Goal: Task Accomplishment & Management: Complete application form

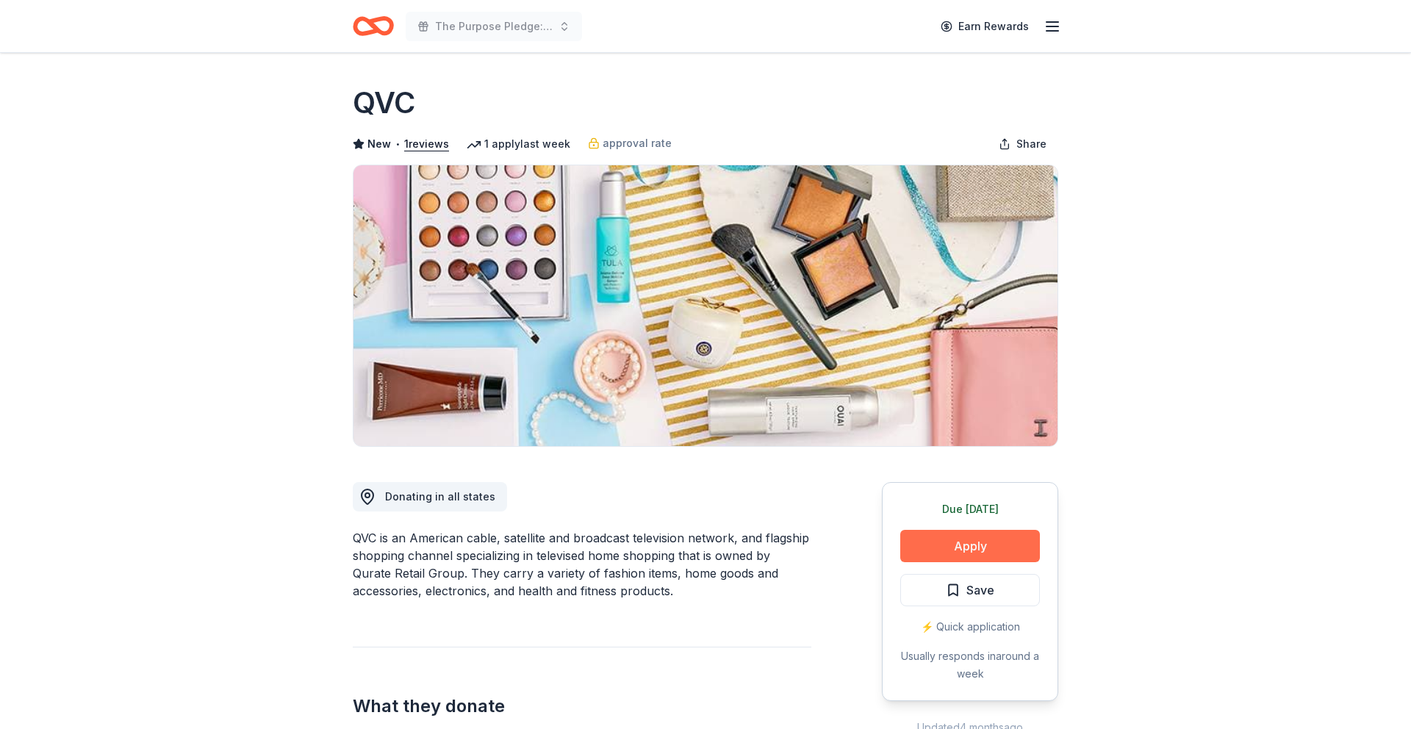
click at [961, 551] on button "Apply" at bounding box center [971, 546] width 140 height 32
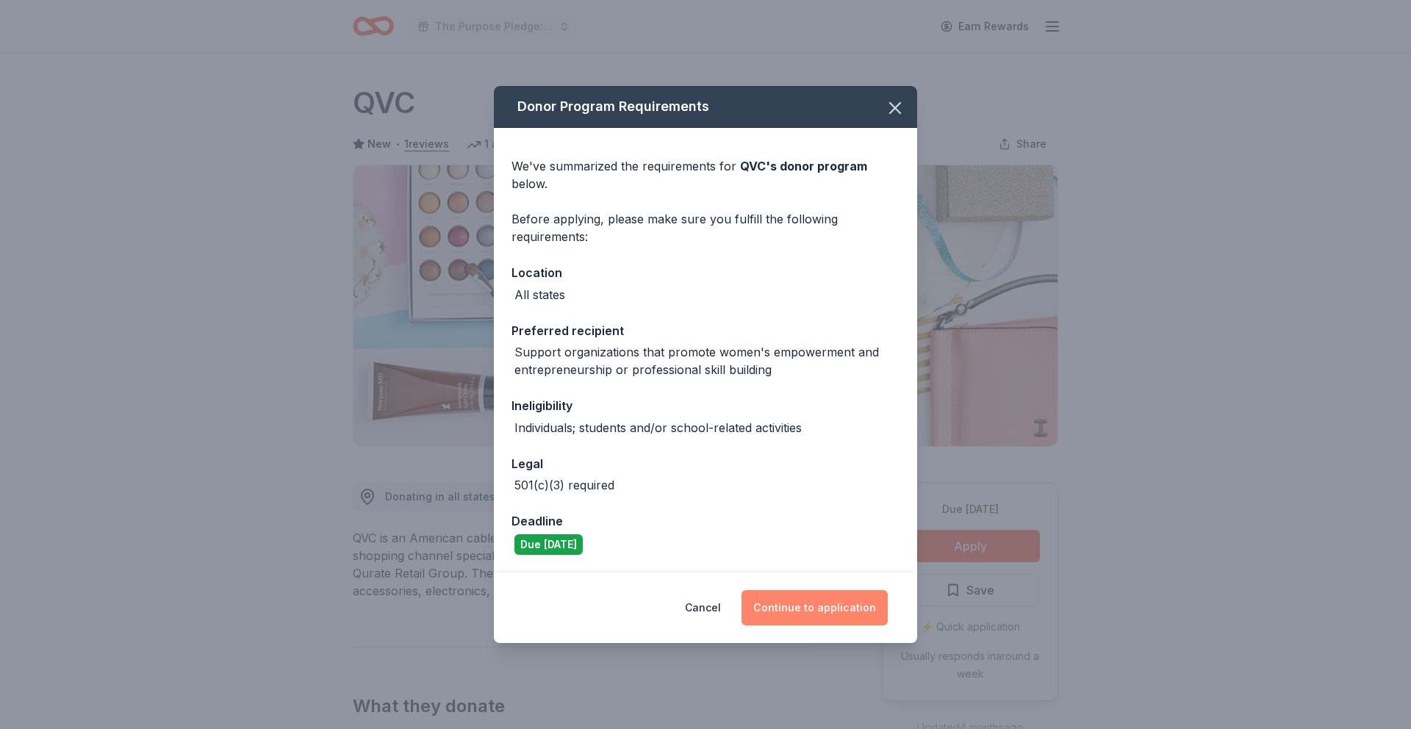
click at [790, 610] on button "Continue to application" at bounding box center [815, 607] width 146 height 35
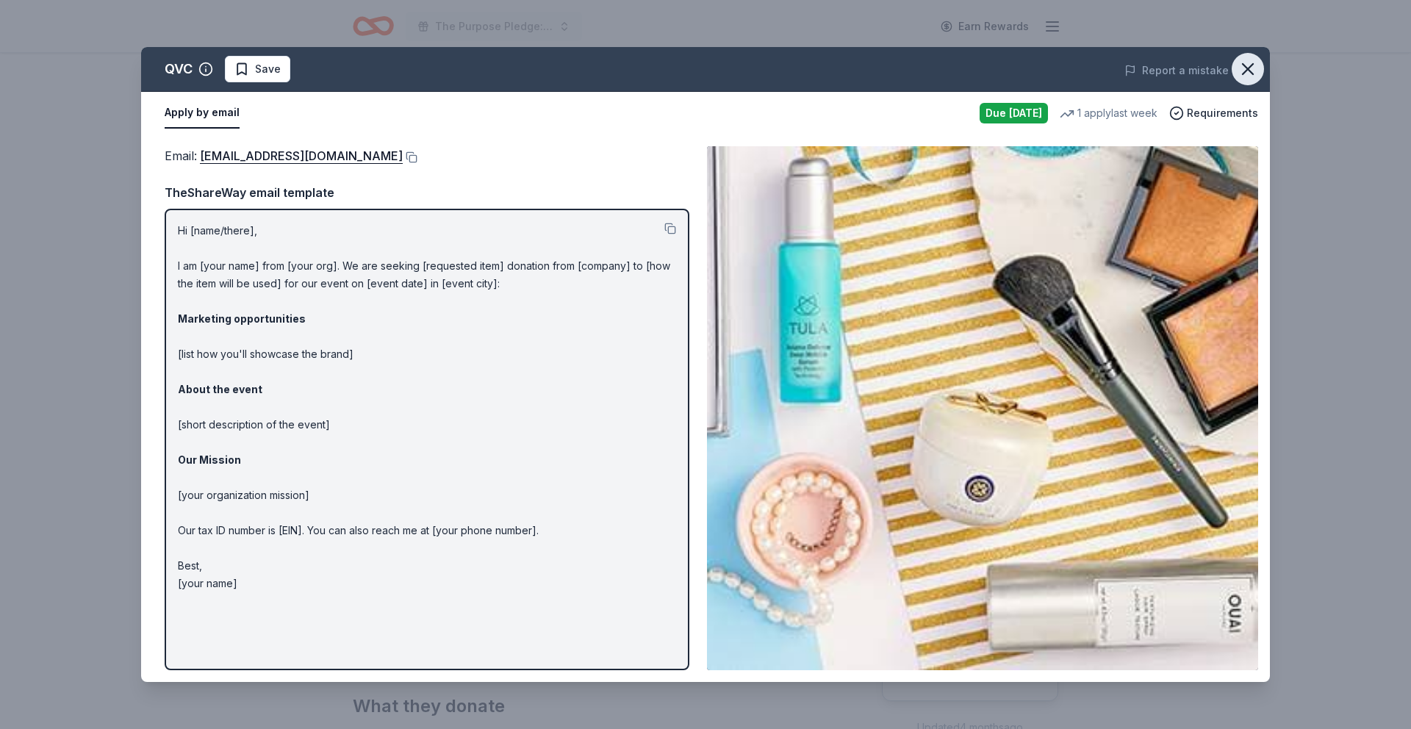
click at [1234, 74] on button "button" at bounding box center [1248, 69] width 32 height 32
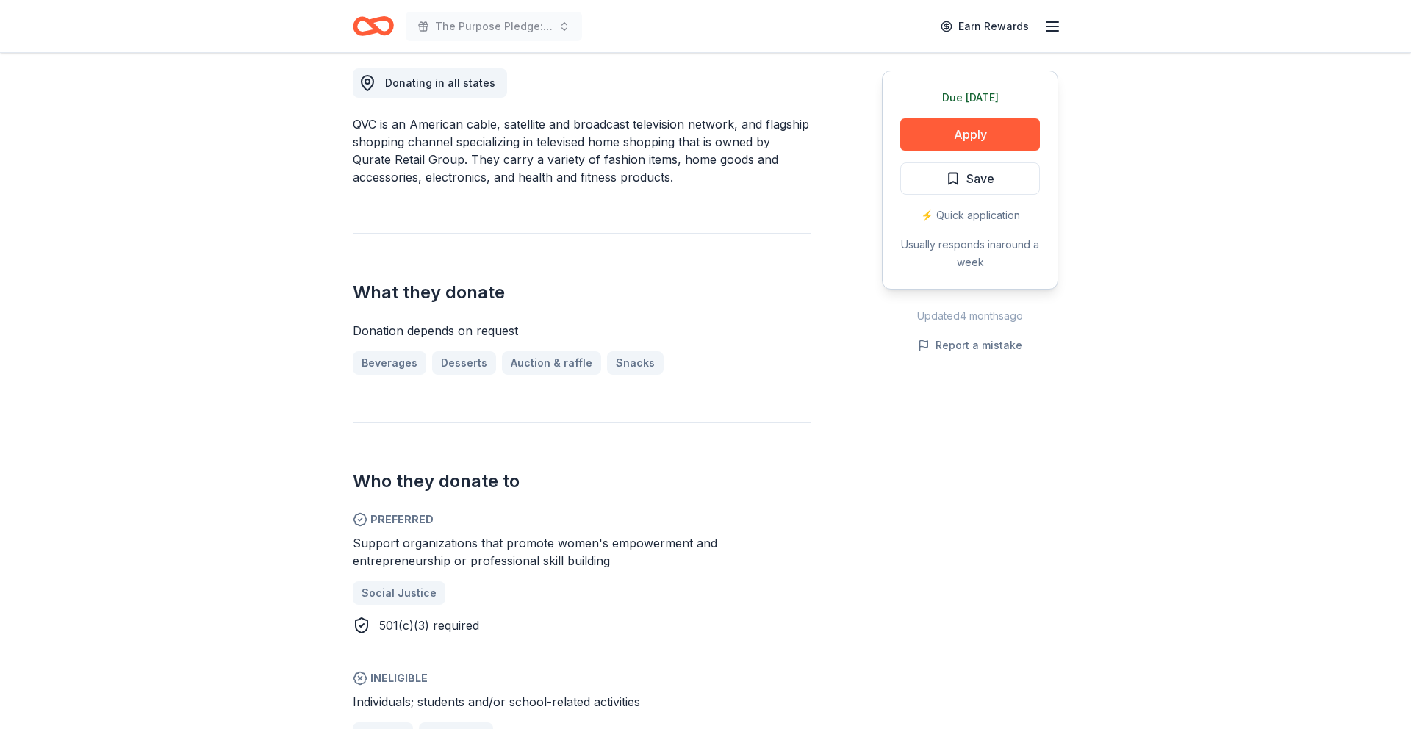
scroll to position [415, 0]
click at [551, 359] on link "Auction & raffle" at bounding box center [557, 363] width 111 height 24
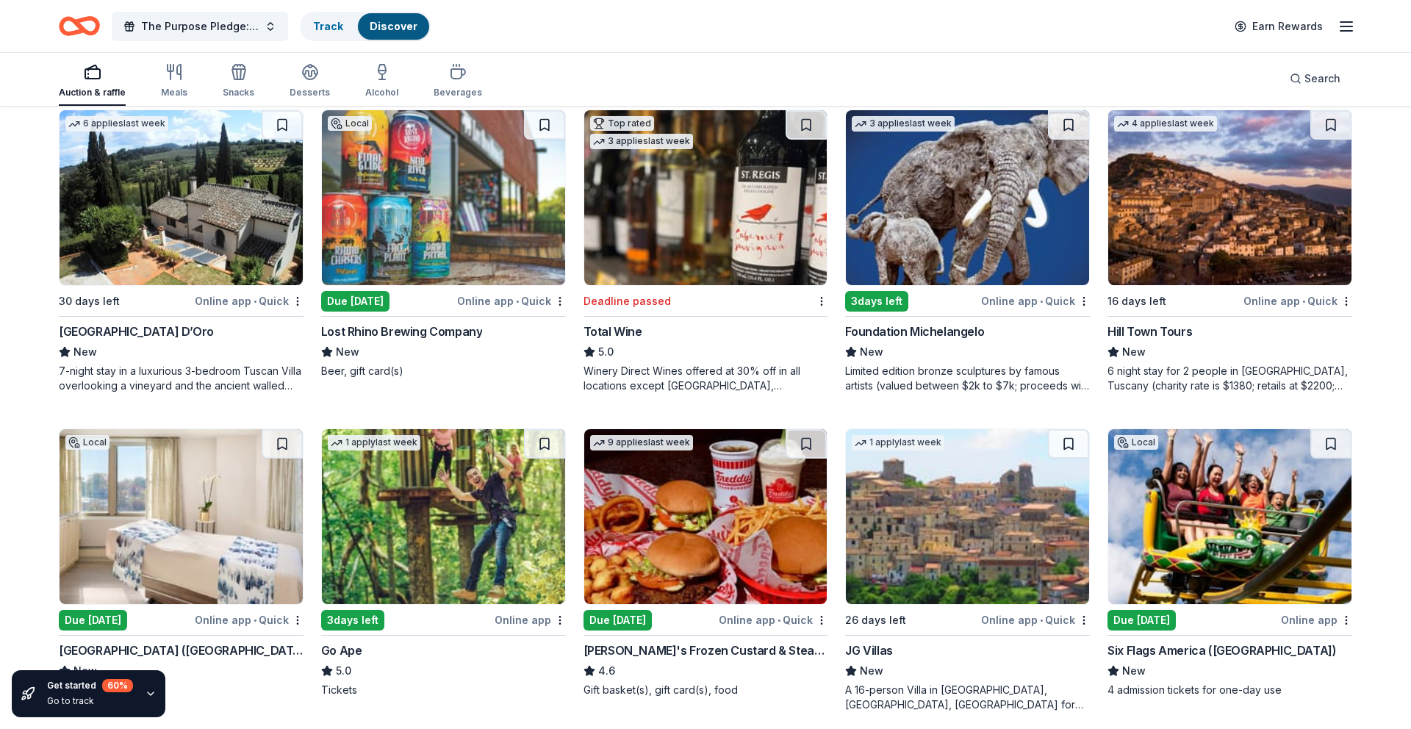
scroll to position [1198, 0]
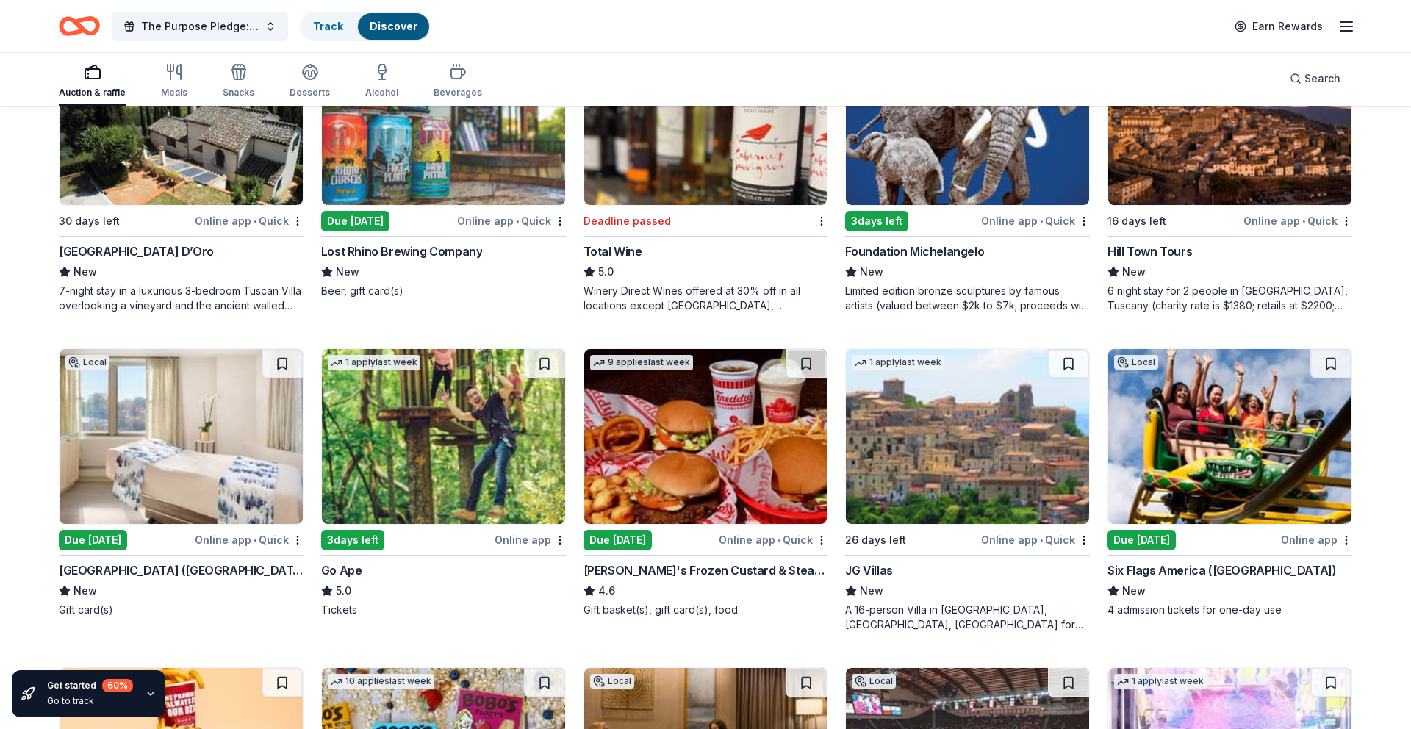
click at [751, 429] on img at bounding box center [705, 436] width 243 height 175
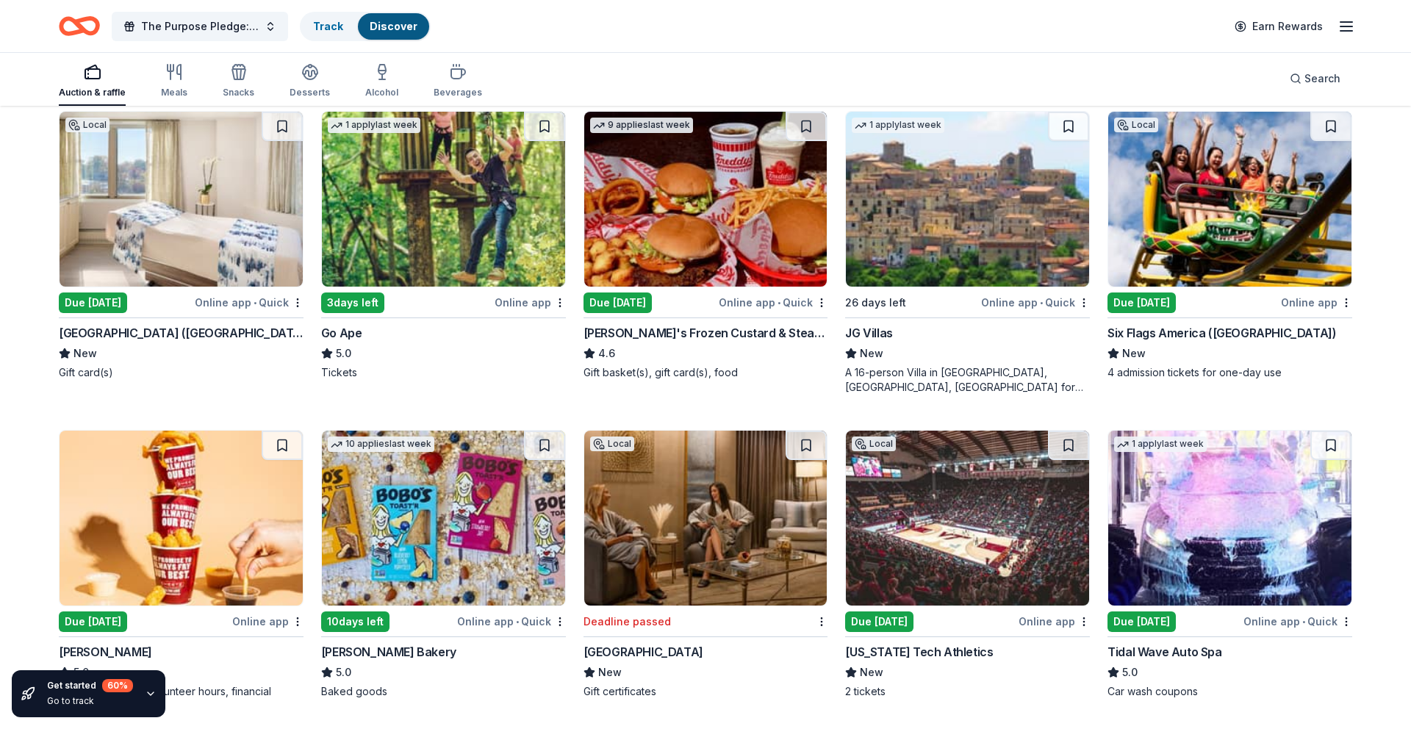
scroll to position [1437, 0]
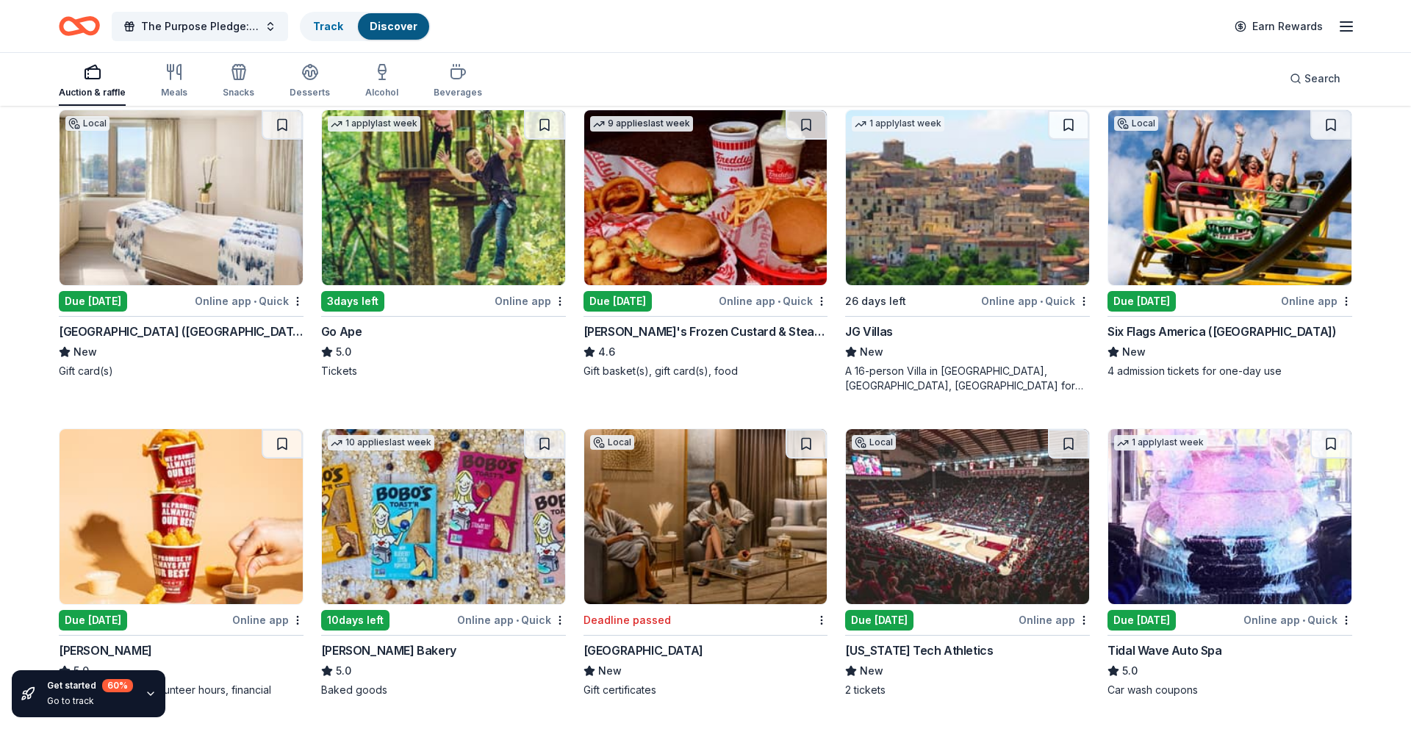
click at [1164, 257] on img at bounding box center [1230, 197] width 243 height 175
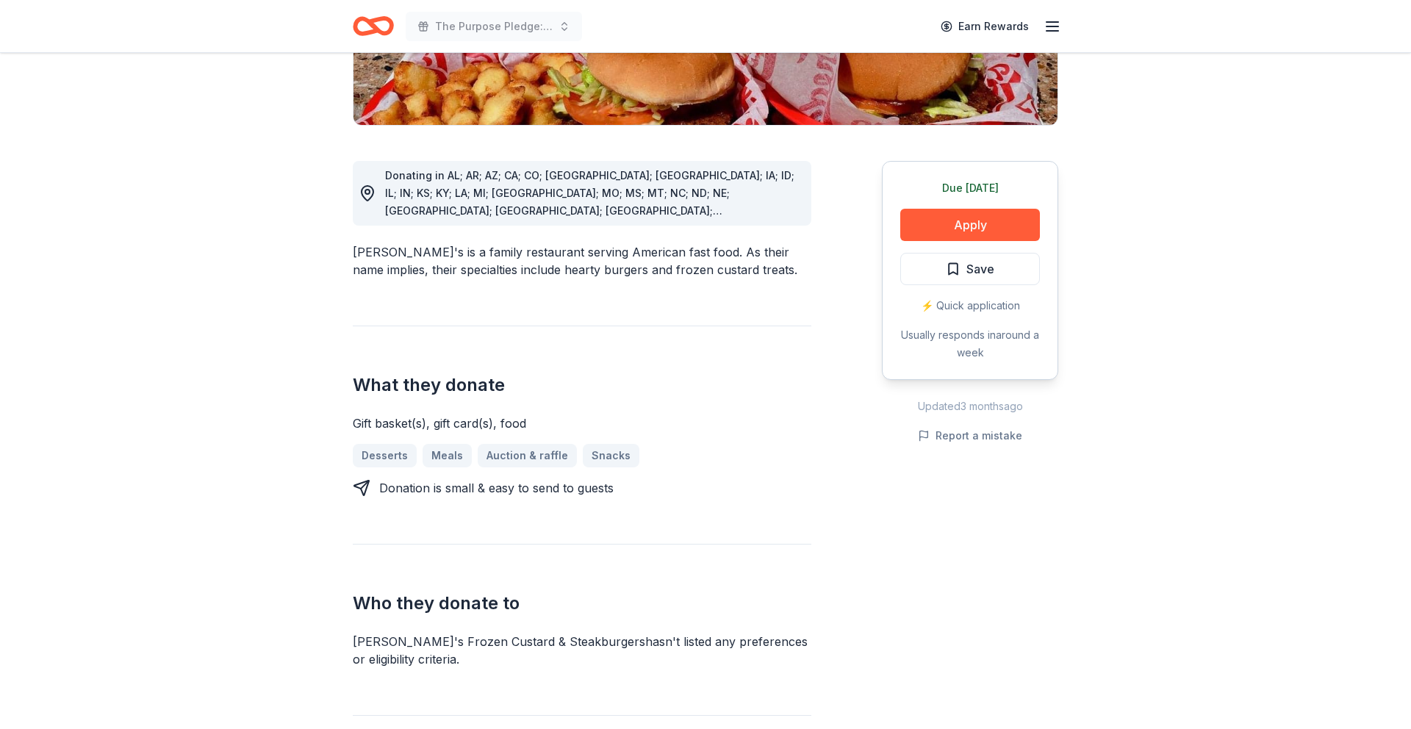
scroll to position [415, 0]
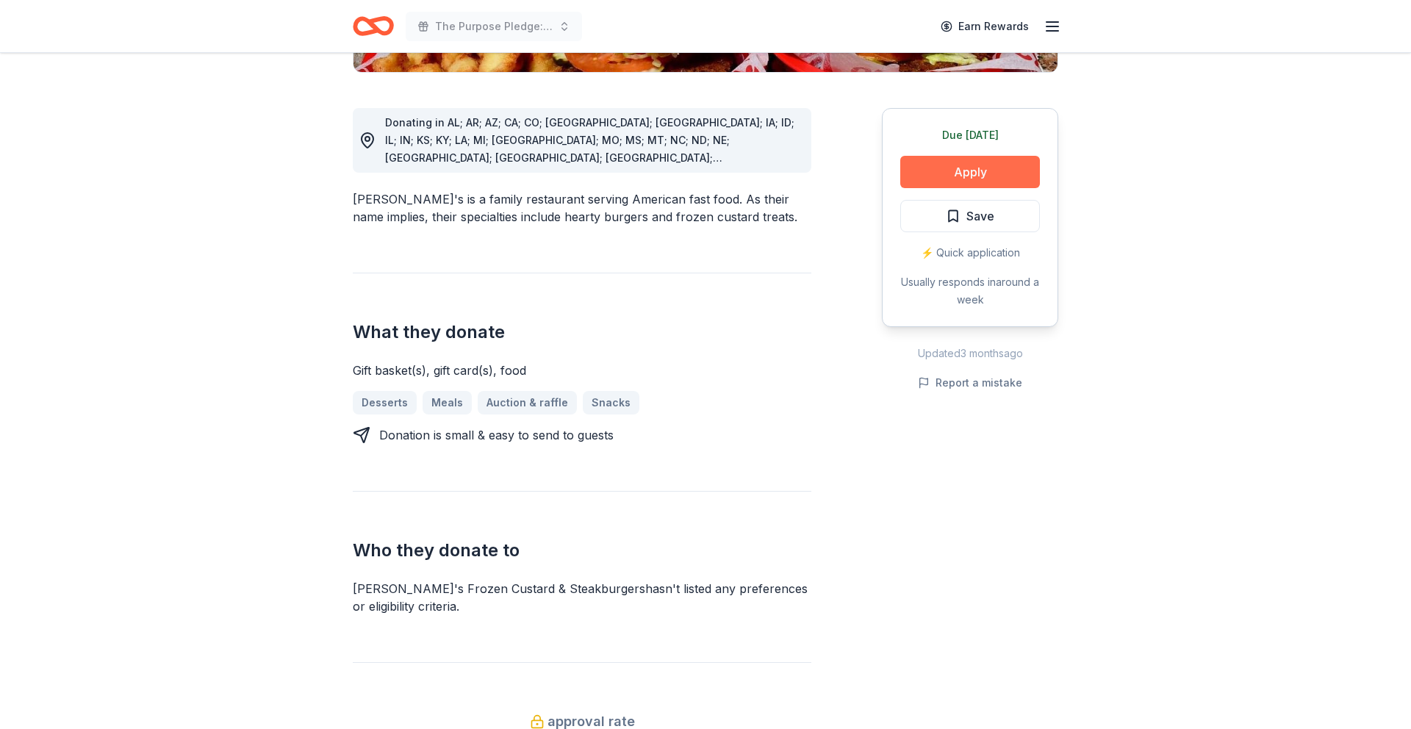
click at [966, 156] on button "Apply" at bounding box center [971, 172] width 140 height 32
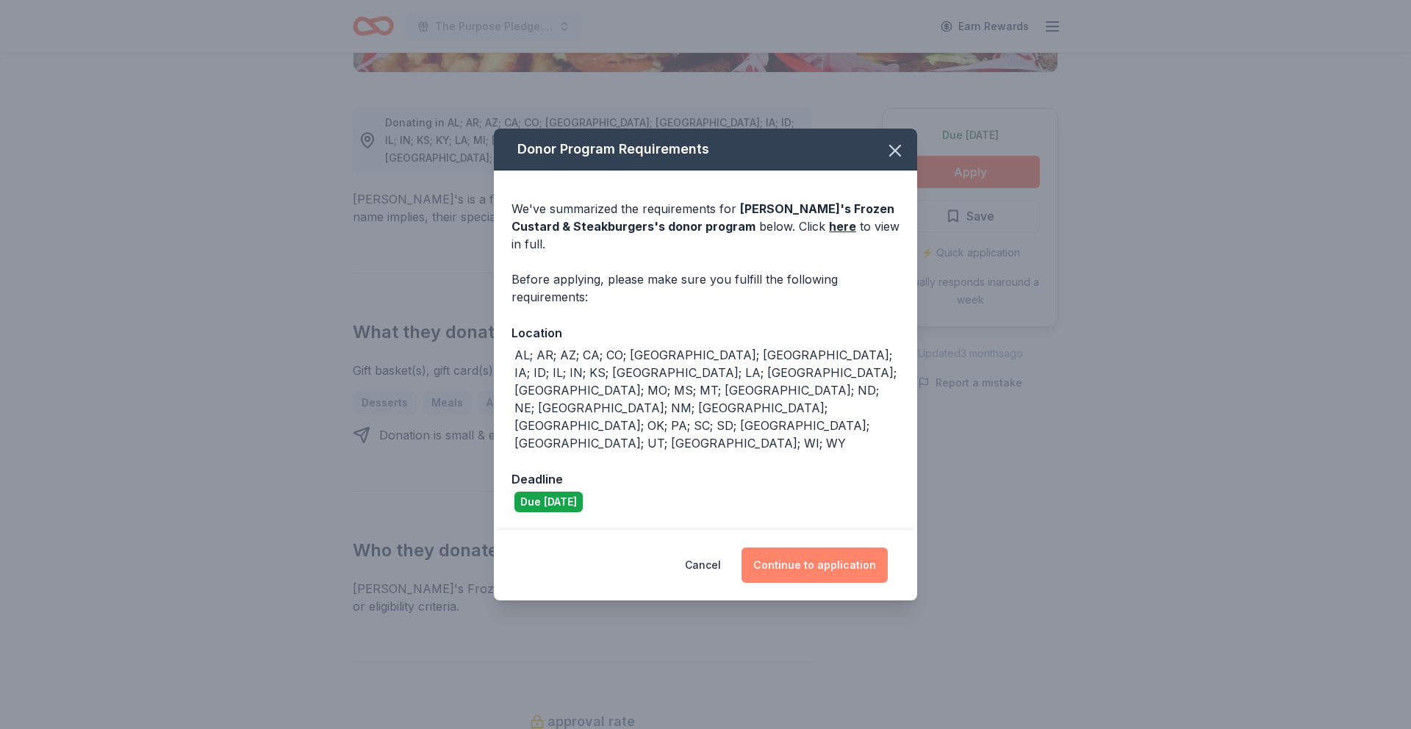
click at [819, 548] on button "Continue to application" at bounding box center [815, 565] width 146 height 35
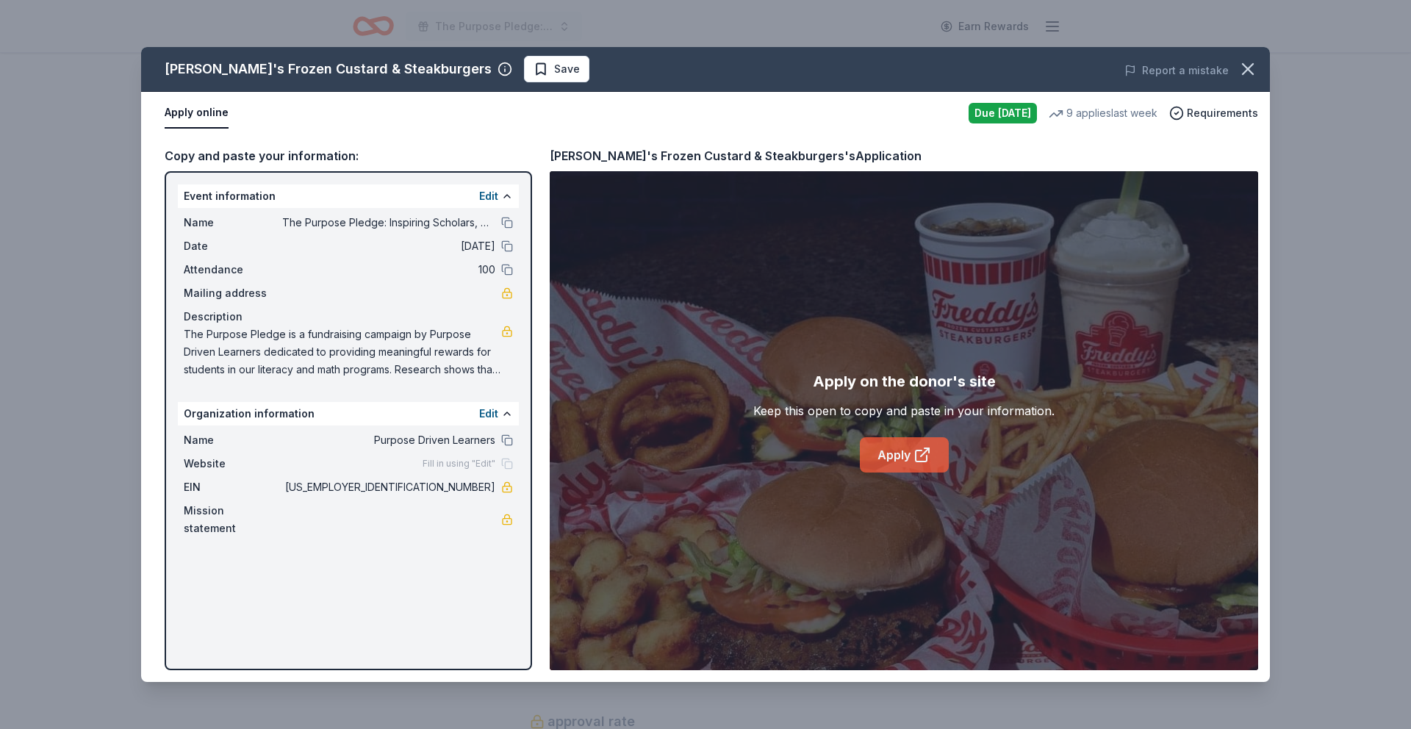
click at [912, 460] on link "Apply" at bounding box center [904, 454] width 89 height 35
click at [1247, 71] on icon "button" at bounding box center [1248, 69] width 21 height 21
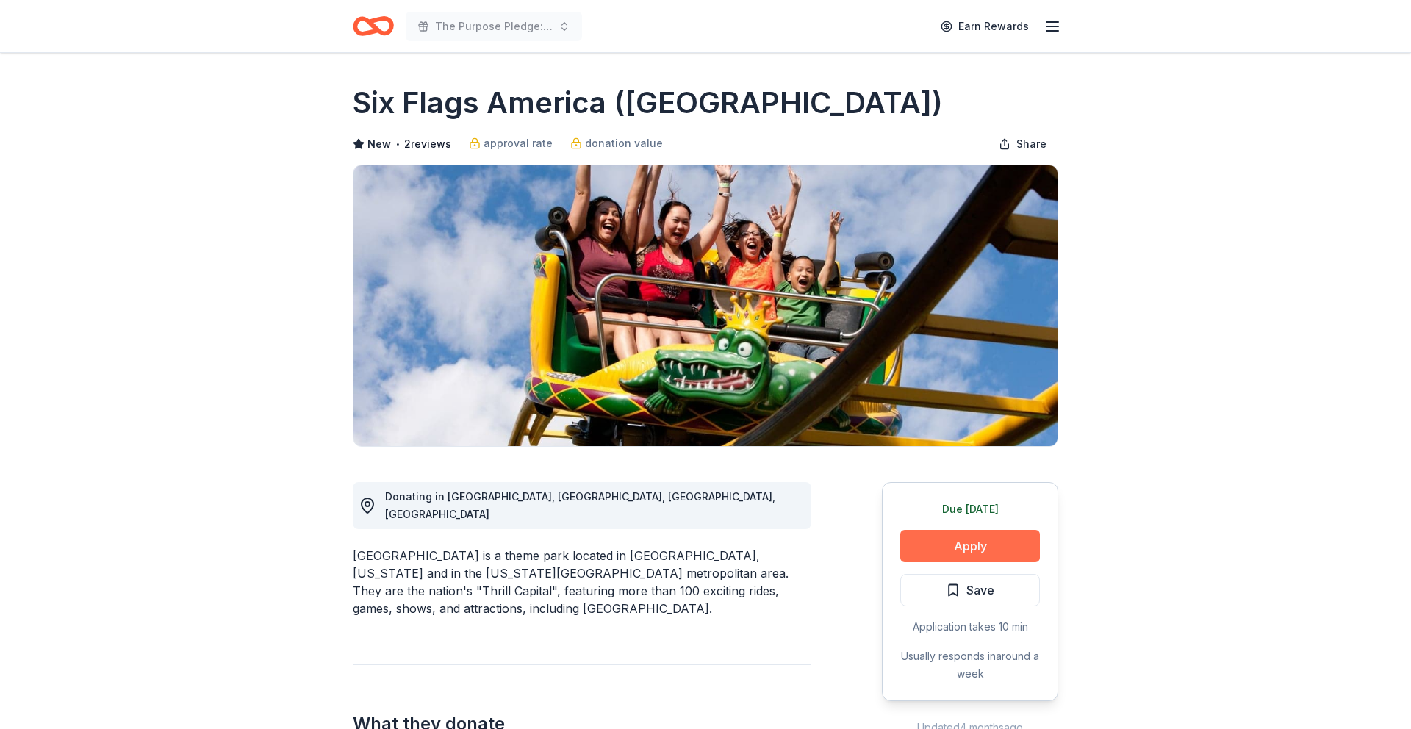
click at [992, 550] on button "Apply" at bounding box center [971, 546] width 140 height 32
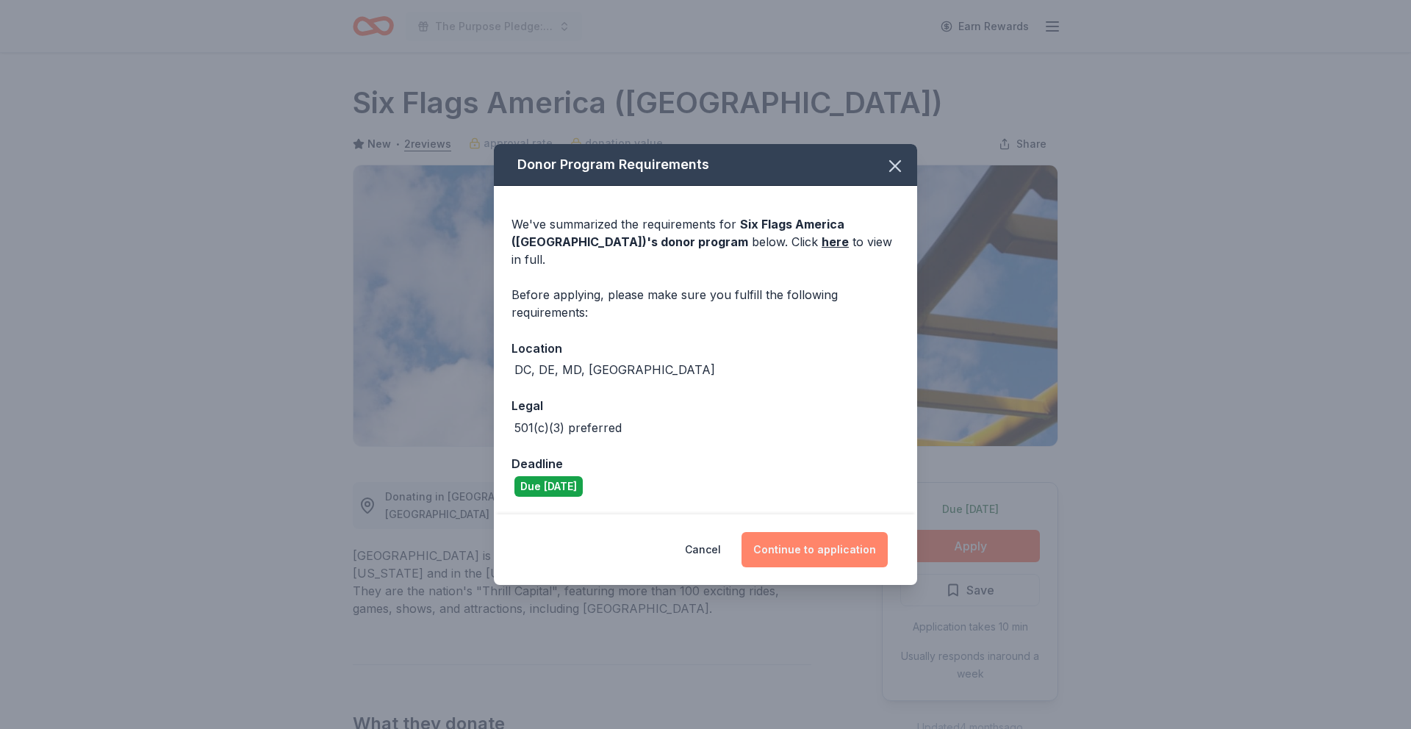
click at [797, 543] on button "Continue to application" at bounding box center [815, 549] width 146 height 35
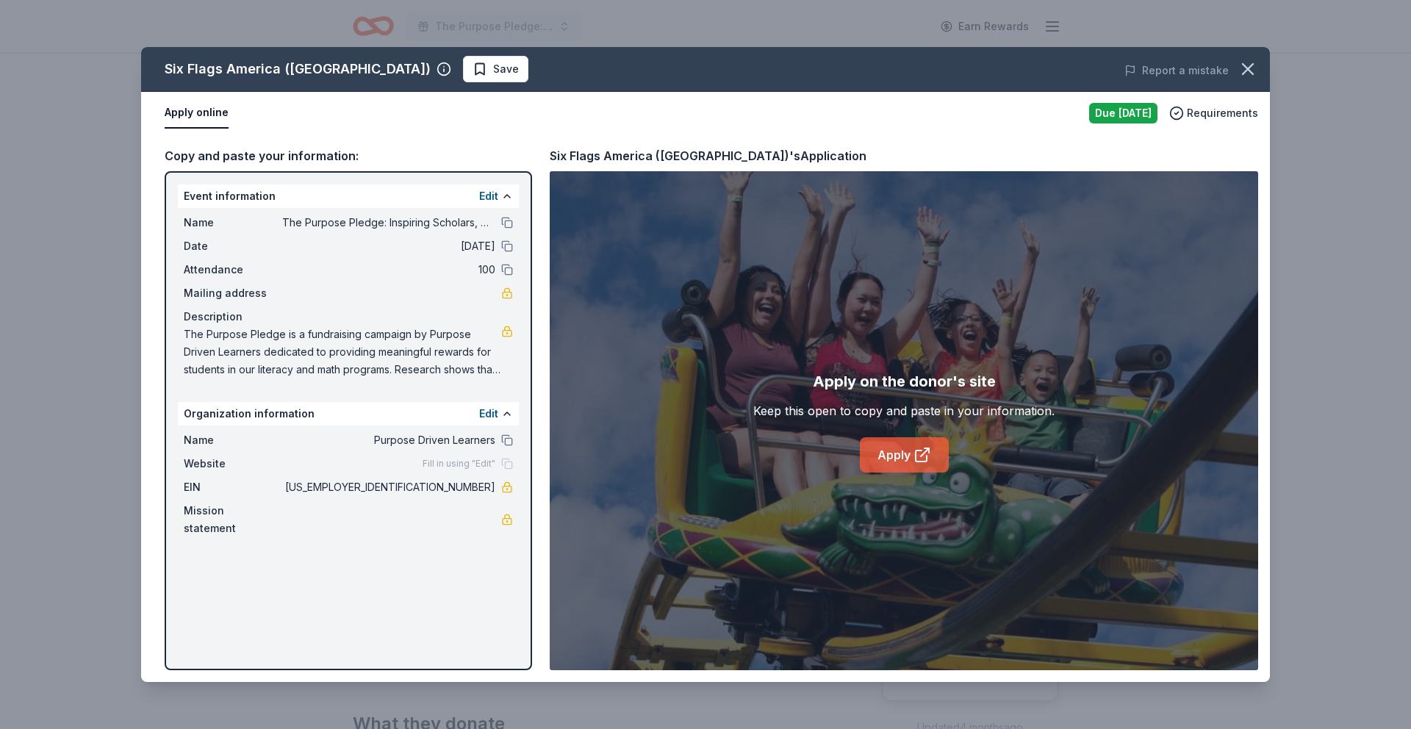
click at [912, 457] on link "Apply" at bounding box center [904, 454] width 89 height 35
click at [916, 458] on icon at bounding box center [921, 456] width 11 height 11
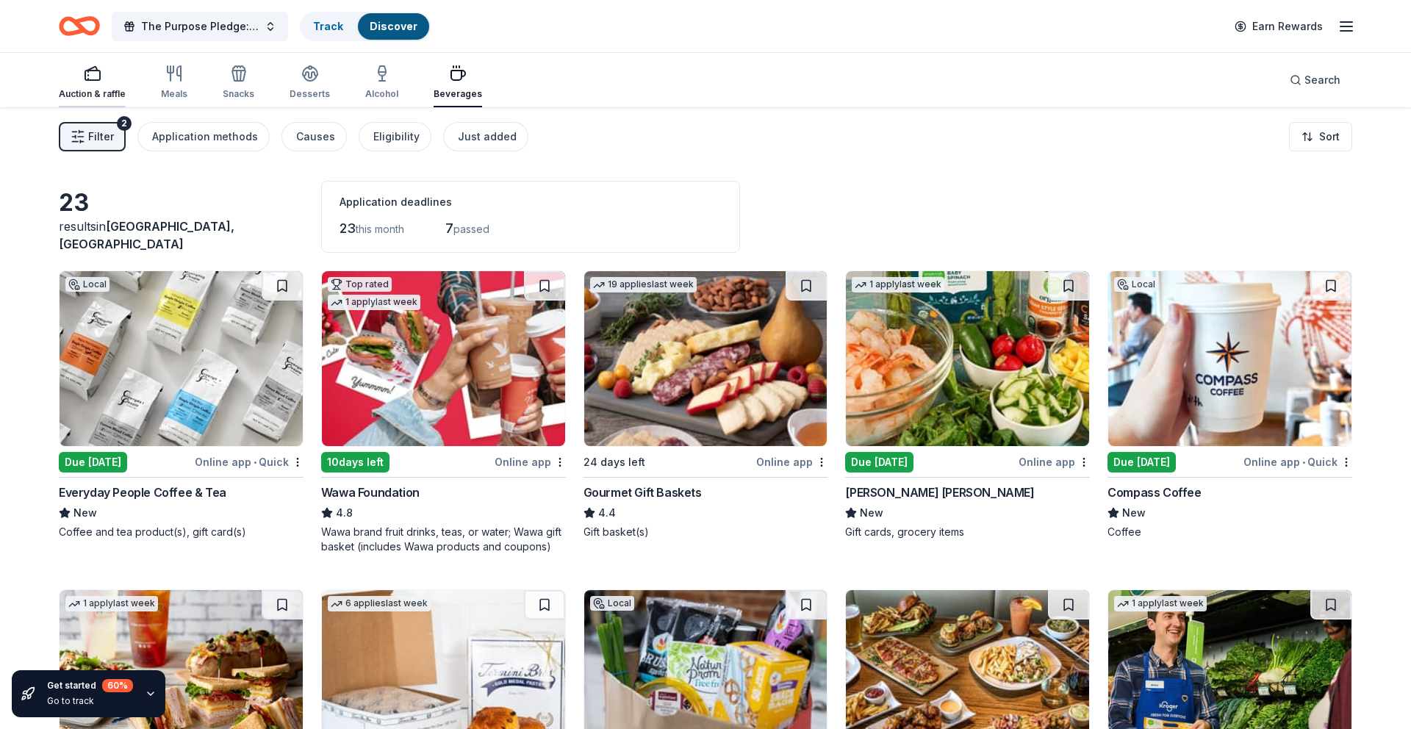
click at [85, 77] on rect "button" at bounding box center [92, 76] width 15 height 10
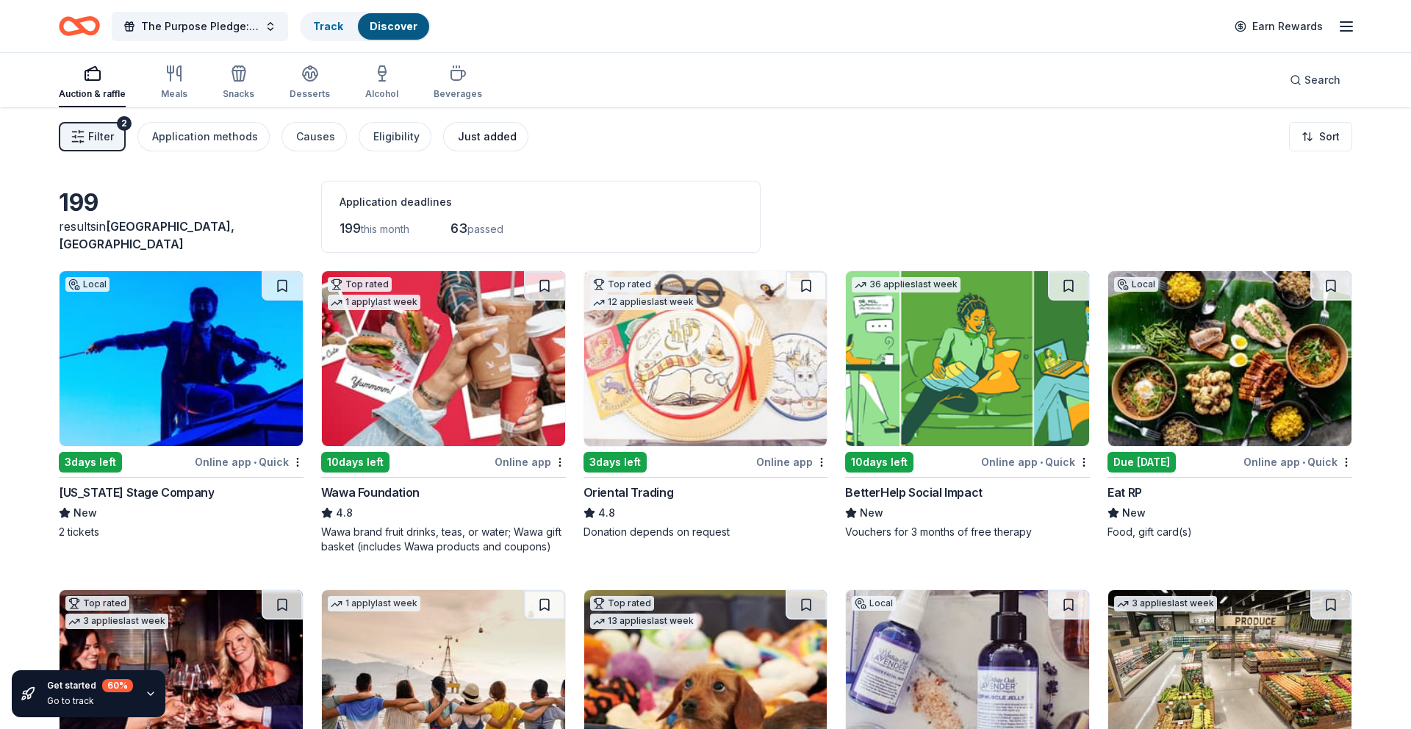
click at [460, 137] on div "Just added" at bounding box center [487, 137] width 59 height 18
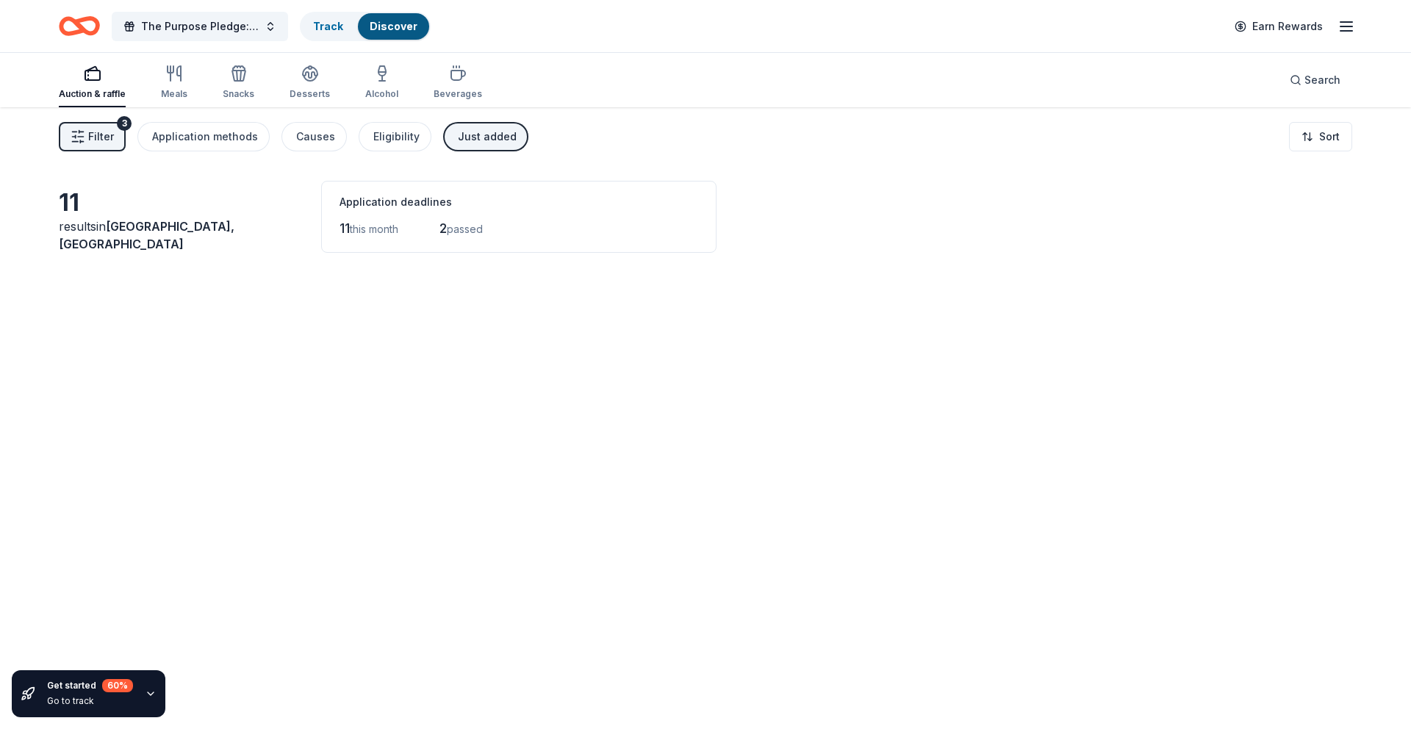
click at [93, 130] on span "Filter" at bounding box center [101, 137] width 26 height 18
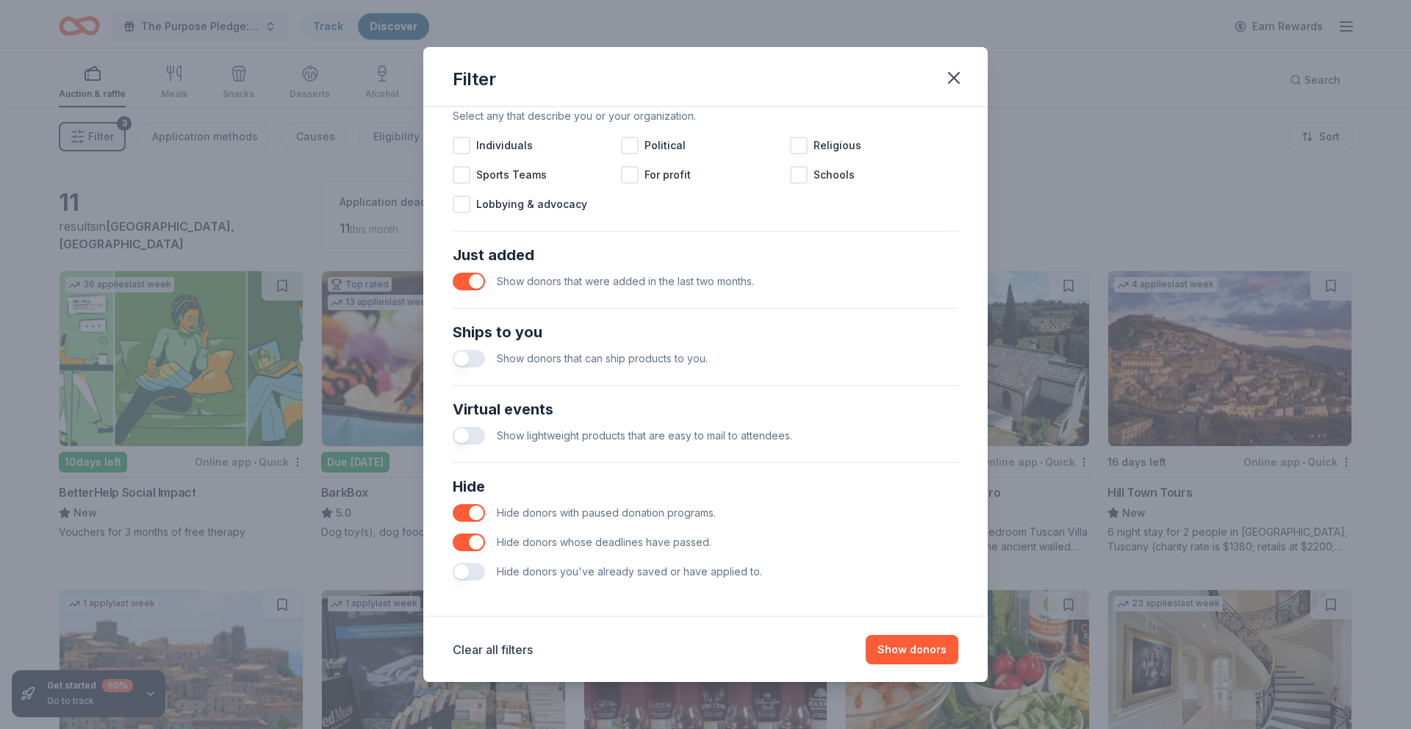
scroll to position [458, 0]
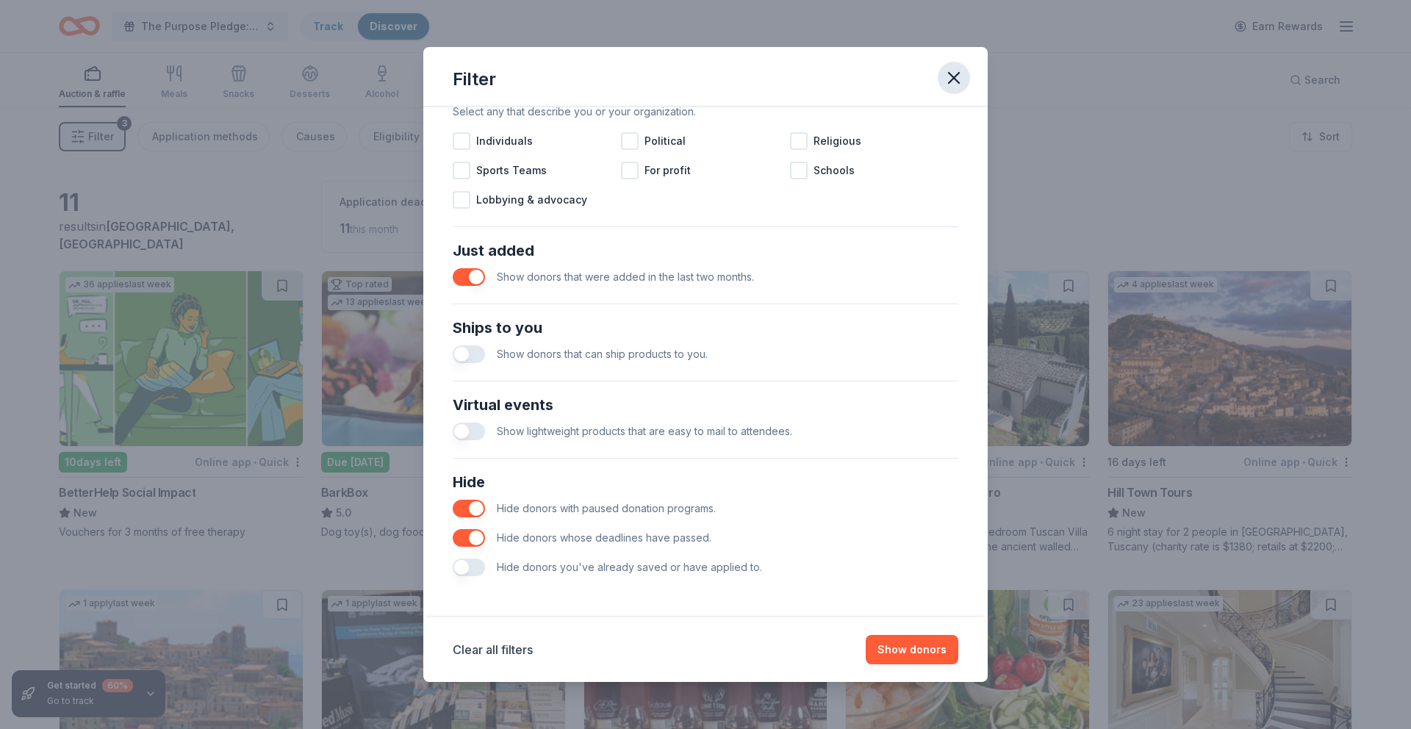
click at [962, 75] on icon "button" at bounding box center [954, 78] width 21 height 21
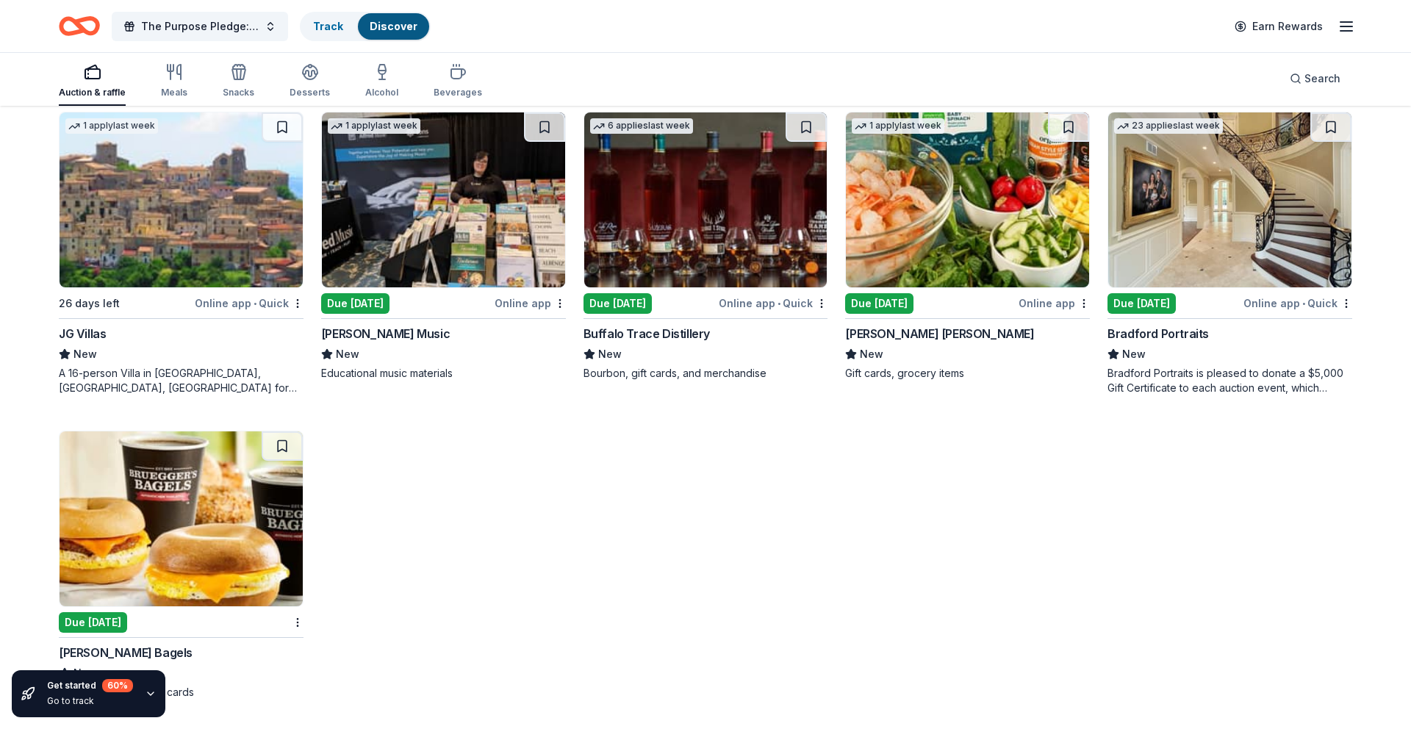
scroll to position [0, 0]
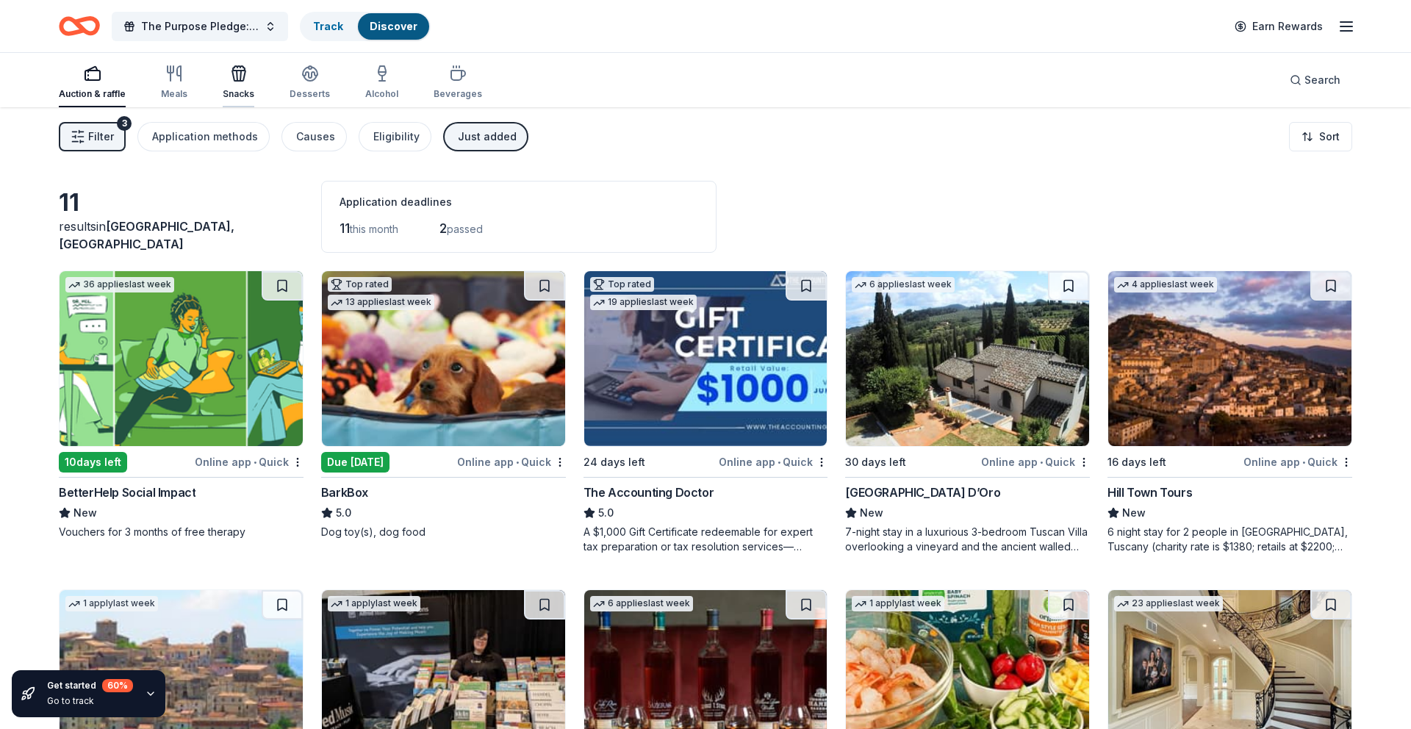
click at [235, 84] on div "Snacks" at bounding box center [239, 82] width 32 height 35
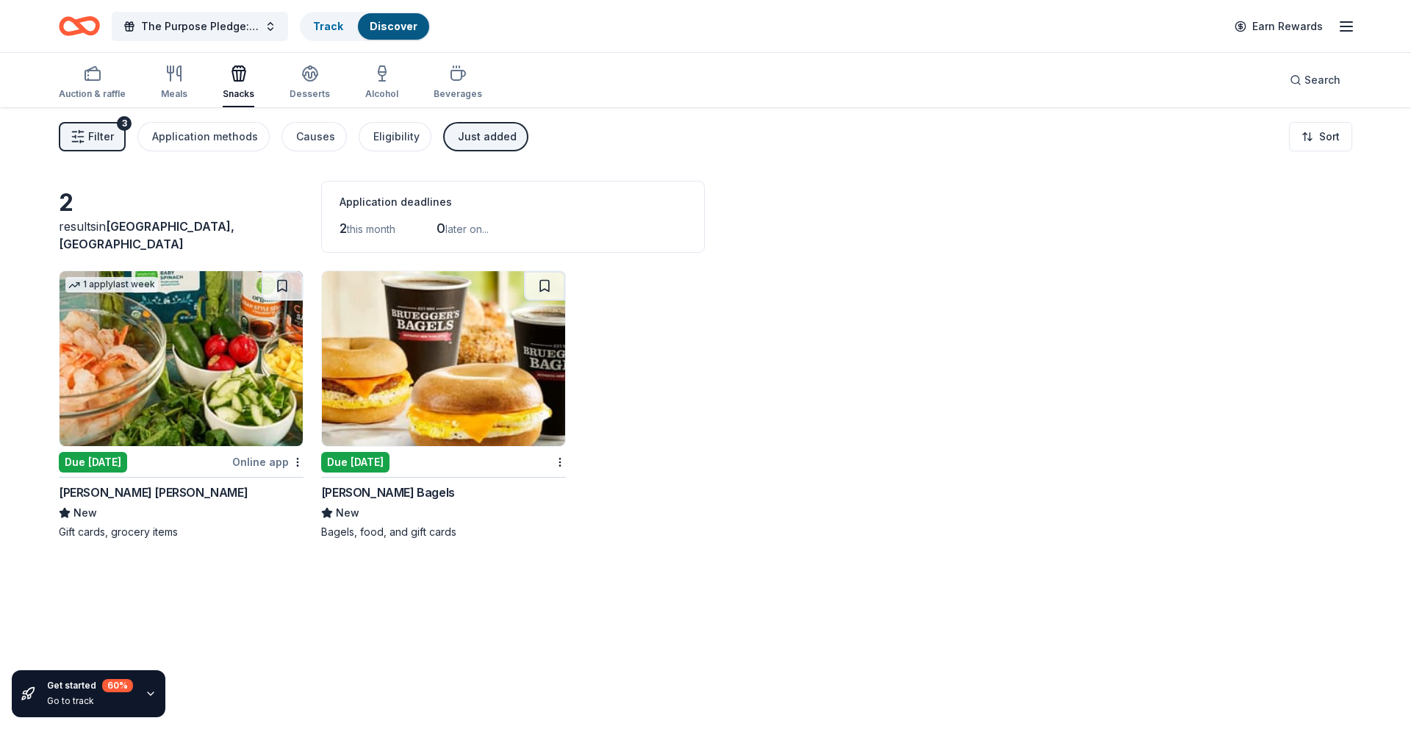
click at [199, 81] on div "Auction & raffle Meals Snacks Desserts Alcohol Beverages" at bounding box center [270, 83] width 423 height 49
click at [183, 82] on div "Meals" at bounding box center [174, 82] width 26 height 35
click at [80, 27] on icon "Home" at bounding box center [86, 25] width 23 height 15
